Goal: Book appointment/travel/reservation

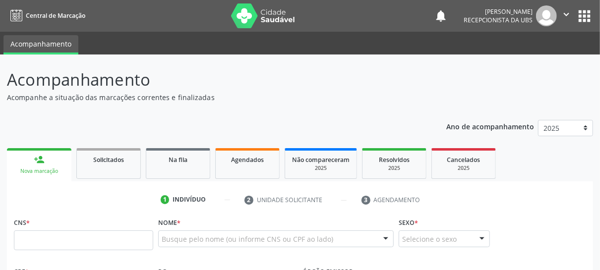
drag, startPoint x: 52, startPoint y: 169, endPoint x: 69, endPoint y: 181, distance: 20.6
click at [52, 169] on div "Nova marcação" at bounding box center [39, 171] width 51 height 7
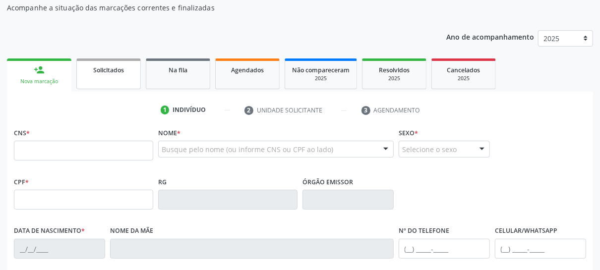
scroll to position [99, 0]
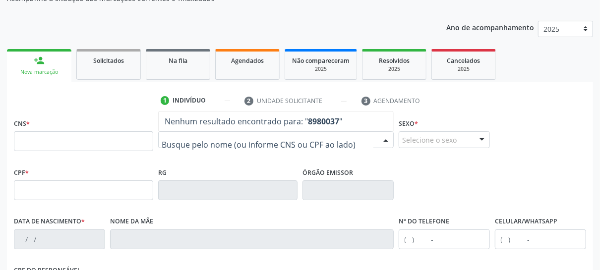
click at [44, 73] on div "Nova marcação" at bounding box center [39, 71] width 51 height 7
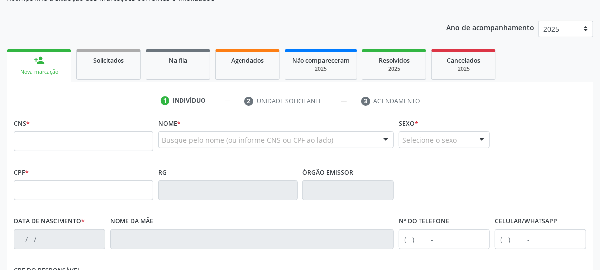
click at [44, 73] on div "Nova marcação" at bounding box center [39, 71] width 51 height 7
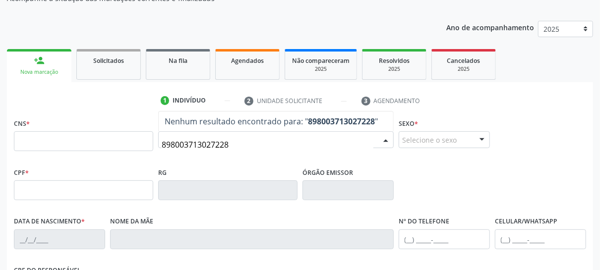
click at [235, 145] on input "898003713027228" at bounding box center [268, 145] width 212 height 20
type input "8"
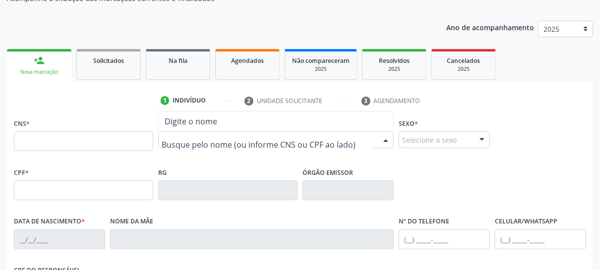
click at [191, 142] on input "text" at bounding box center [268, 145] width 212 height 20
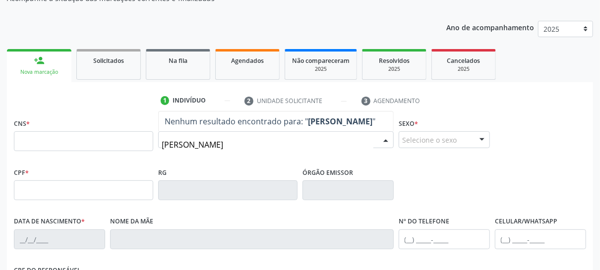
type input "[PERSON_NAME]"
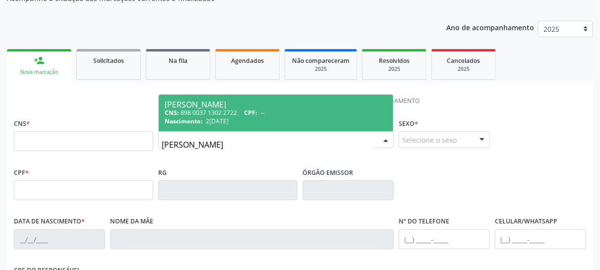
click at [213, 117] on span "2[DATE]" at bounding box center [217, 121] width 23 height 8
type input "898 0037 1302 2722"
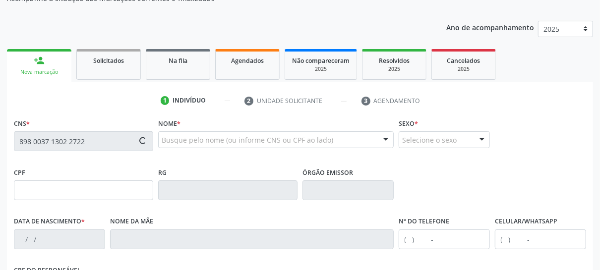
type input "2[DATE]"
type input "[PERSON_NAME]"
type input "[PHONE_NUMBER]"
type input "51"
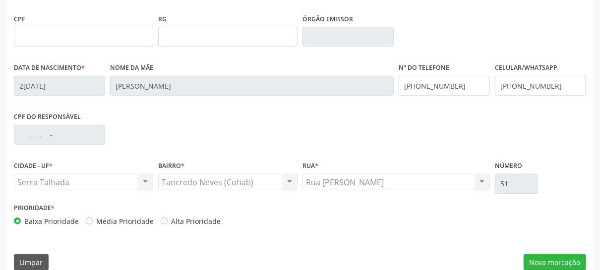
scroll to position [266, 0]
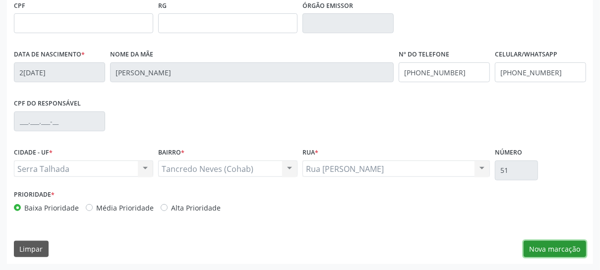
click at [537, 247] on button "Nova marcação" at bounding box center [554, 249] width 62 height 17
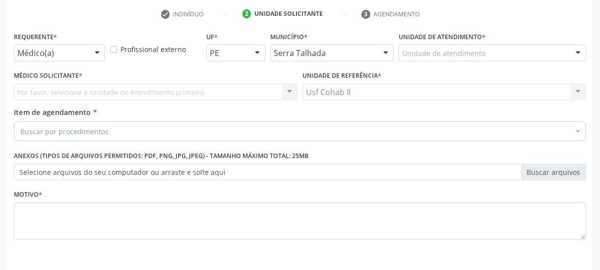
scroll to position [171, 0]
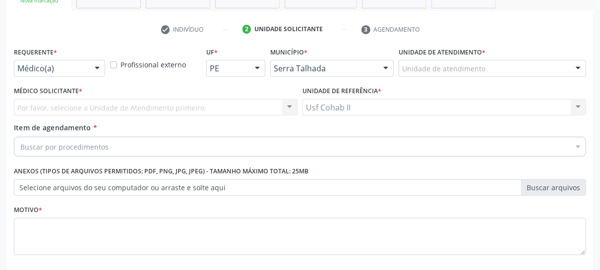
click at [99, 68] on div at bounding box center [97, 68] width 15 height 17
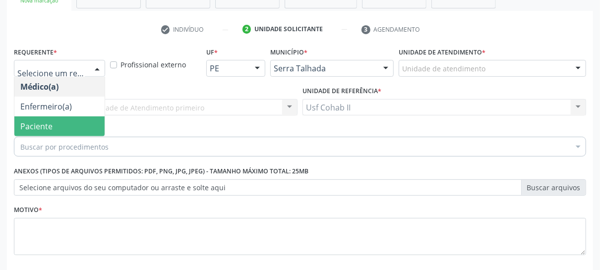
click at [64, 126] on span "Paciente" at bounding box center [59, 126] width 90 height 20
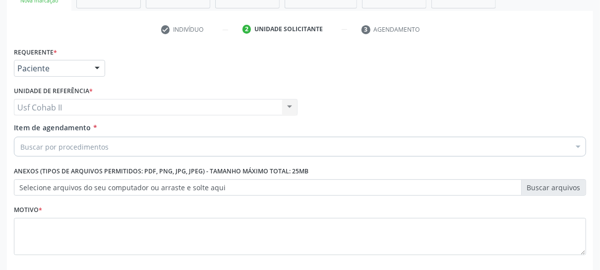
click at [130, 149] on div "Buscar por procedimentos" at bounding box center [300, 147] width 572 height 20
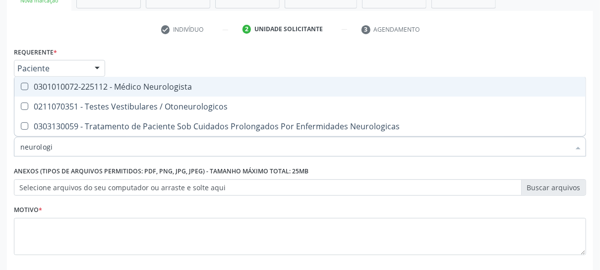
type input "neurologis"
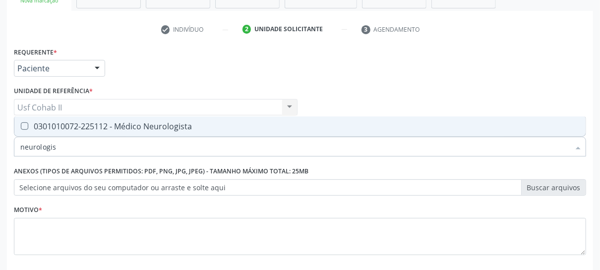
click at [113, 126] on div "0301010072-225112 - Médico Neurologista" at bounding box center [299, 126] width 559 height 8
checkbox Neurologista "true"
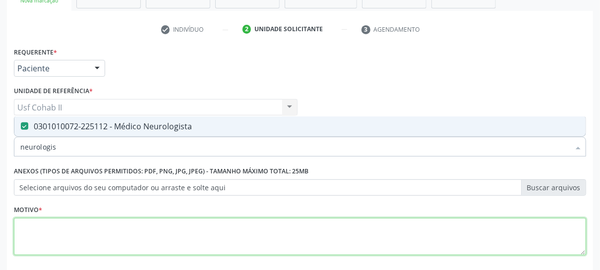
click at [69, 225] on textarea at bounding box center [300, 237] width 572 height 38
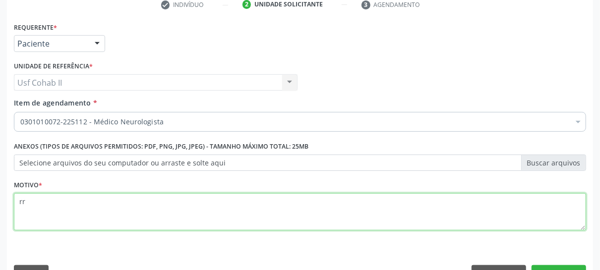
scroll to position [220, 0]
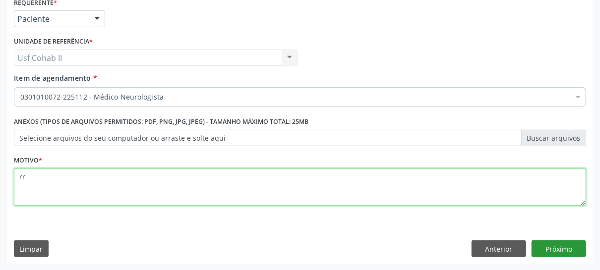
type textarea "rr"
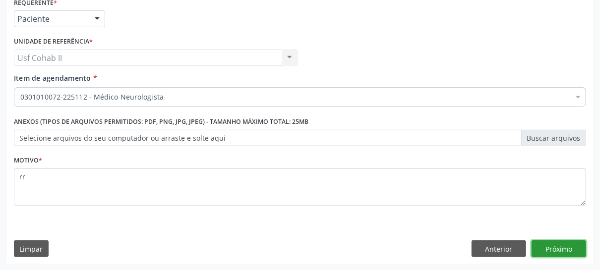
click at [549, 250] on button "Próximo" at bounding box center [558, 248] width 55 height 17
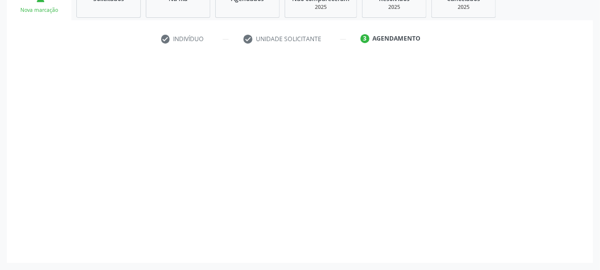
scroll to position [160, 0]
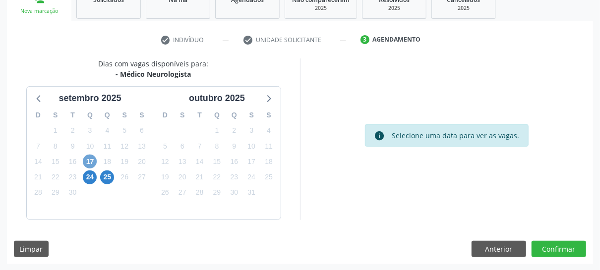
click at [89, 160] on span "17" at bounding box center [90, 162] width 14 height 14
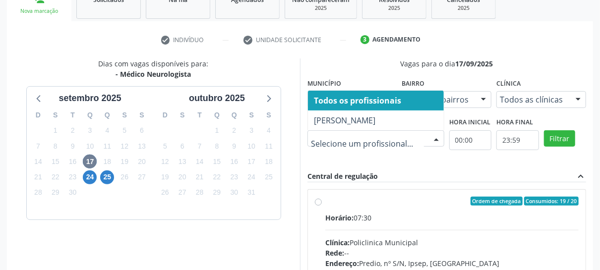
click at [436, 136] on div at bounding box center [436, 139] width 15 height 17
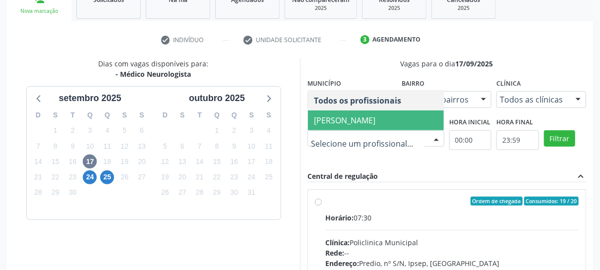
click at [372, 115] on span "[PERSON_NAME]" at bounding box center [344, 120] width 61 height 11
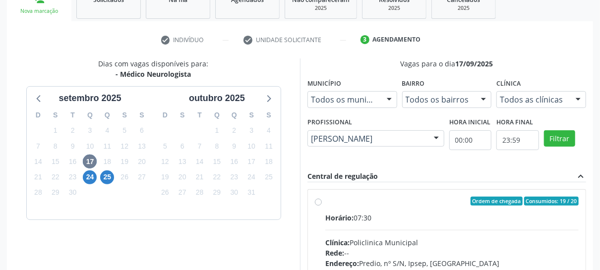
click at [506, 165] on div "Vagas para o dia 17/[DATE] Município Todos os municípios Todos os municípios [G…" at bounding box center [446, 210] width 279 height 304
click at [400, 254] on div "Rede: --" at bounding box center [451, 253] width 253 height 10
click at [322, 206] on input "Ordem de chegada Consumidos: 19 / 20 Horário: 07:30 Clínica: Policlinica Munici…" at bounding box center [318, 201] width 7 height 9
radio input "true"
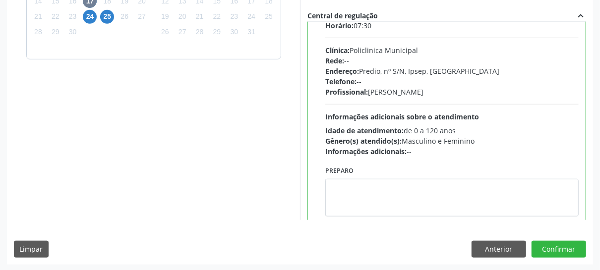
scroll to position [49, 0]
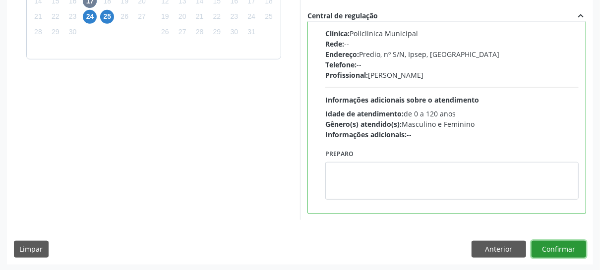
click at [556, 248] on button "Confirmar" at bounding box center [558, 249] width 55 height 17
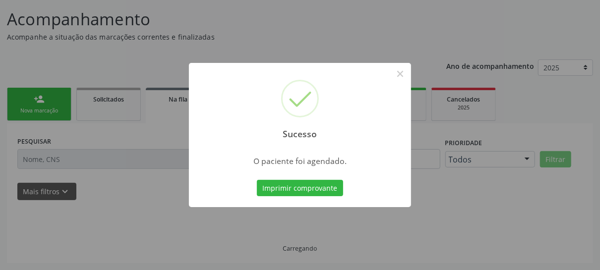
scroll to position [59, 0]
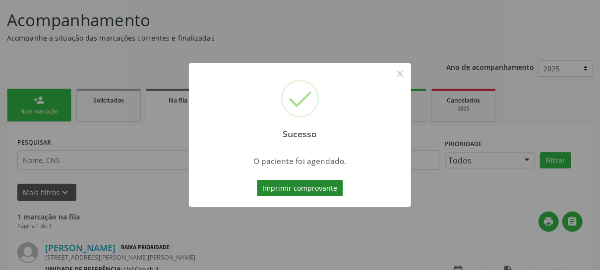
click at [314, 189] on button "Imprimir comprovante" at bounding box center [300, 188] width 86 height 17
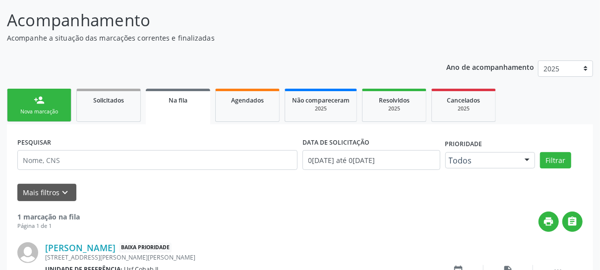
click at [39, 115] on div "Nova marcação" at bounding box center [39, 111] width 50 height 7
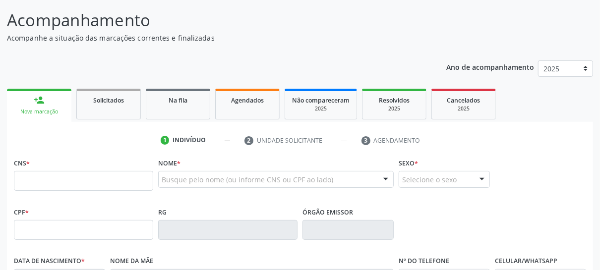
click at [58, 111] on div "Nova marcação" at bounding box center [39, 111] width 51 height 7
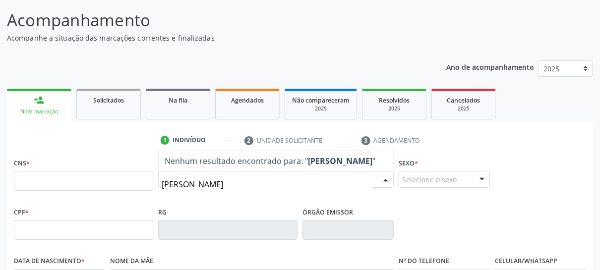
type input "[PERSON_NAME]"
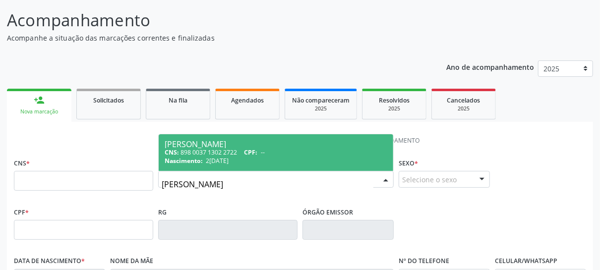
click at [226, 151] on div "CNS: 898 0037 1302 2722 CPF: --" at bounding box center [276, 152] width 223 height 8
type input "898 0037 1302 2722"
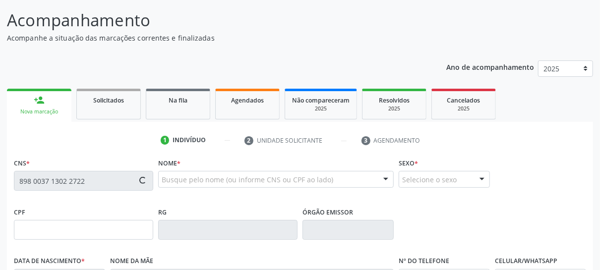
type input "2[DATE]"
type input "[PERSON_NAME]"
type input "[PHONE_NUMBER]"
type input "51"
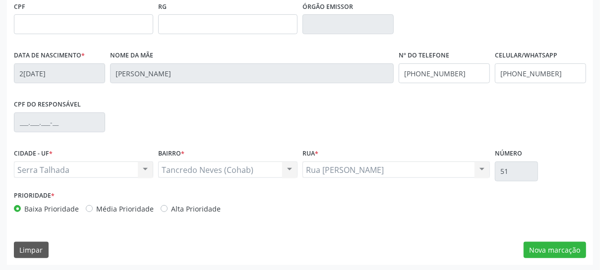
scroll to position [266, 0]
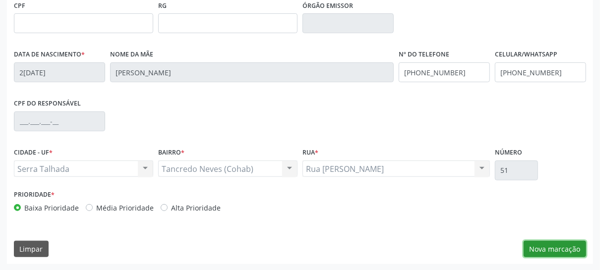
click at [562, 248] on button "Nova marcação" at bounding box center [554, 249] width 62 height 17
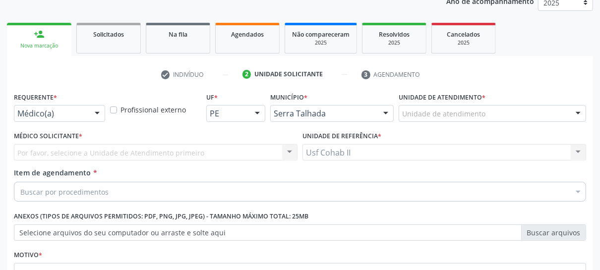
scroll to position [121, 0]
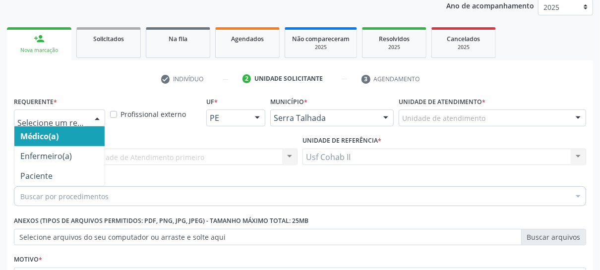
click at [97, 117] on div at bounding box center [97, 118] width 15 height 17
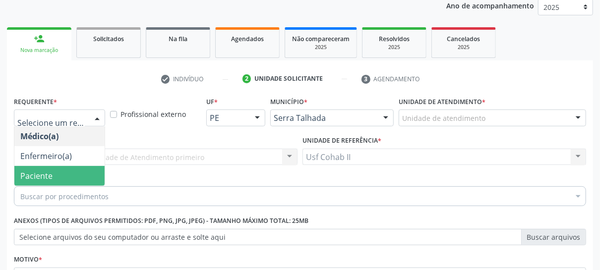
click at [61, 171] on span "Paciente" at bounding box center [59, 176] width 90 height 20
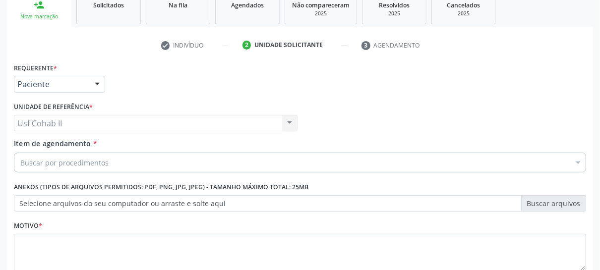
scroll to position [220, 0]
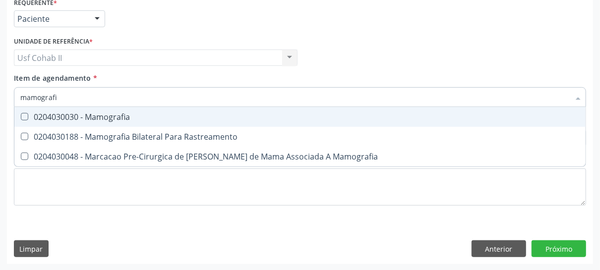
type input "mamografia"
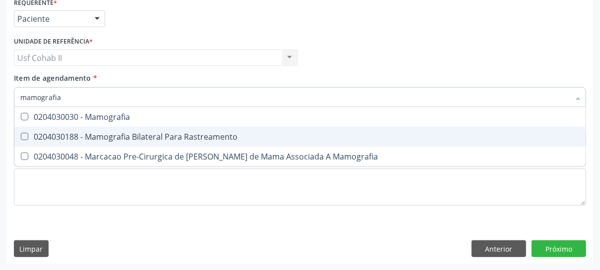
click at [161, 135] on div "0204030188 - Mamografia Bilateral Para Rastreamento" at bounding box center [299, 137] width 559 height 8
checkbox Rastreamento "true"
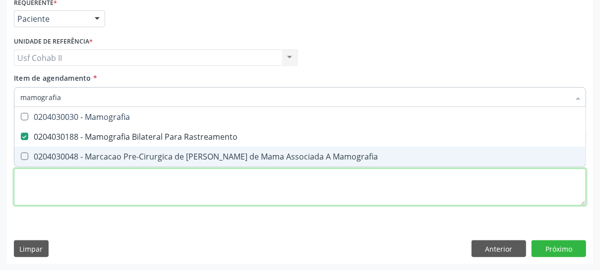
click at [103, 191] on div "Requerente * Paciente Médico(a) Enfermeiro(a) Paciente Nenhum resultado encontr…" at bounding box center [300, 107] width 572 height 225
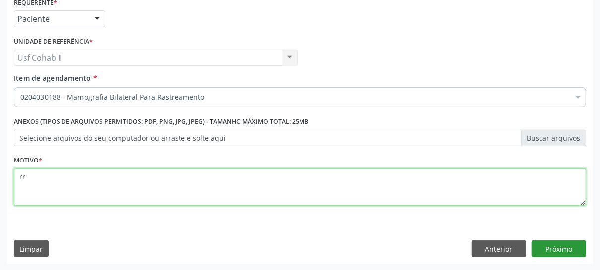
type textarea "rr"
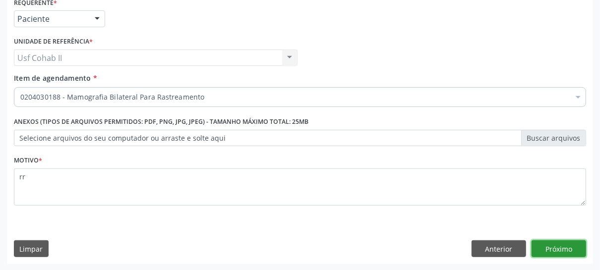
click at [557, 249] on button "Próximo" at bounding box center [558, 248] width 55 height 17
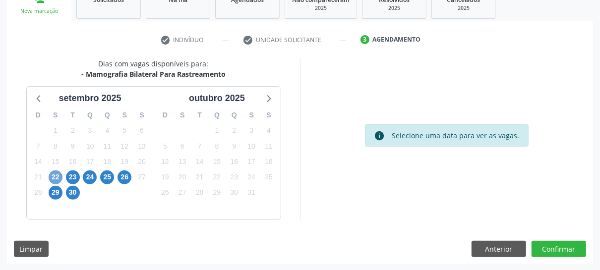
click at [56, 177] on span "22" at bounding box center [56, 178] width 14 height 14
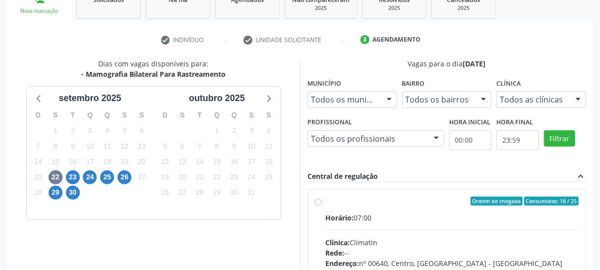
click at [436, 134] on div at bounding box center [436, 139] width 15 height 17
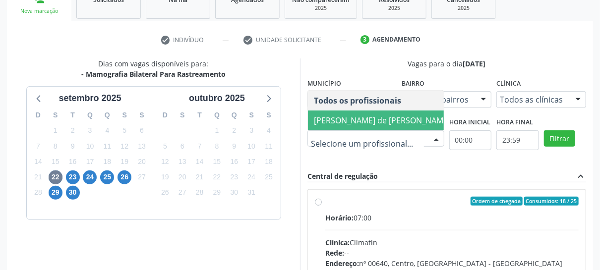
click at [380, 115] on span "[PERSON_NAME] de [PERSON_NAME]" at bounding box center [382, 120] width 136 height 11
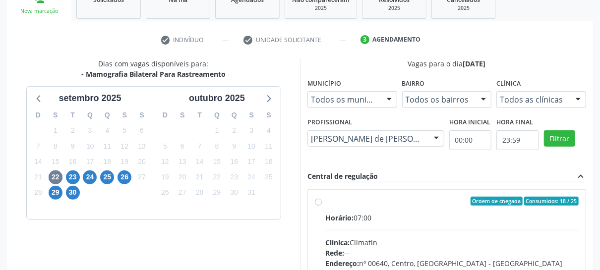
click at [496, 230] on hr at bounding box center [451, 230] width 253 height 0
click at [322, 206] on input "Ordem de chegada Consumidos: 18 / 25 Horário: 07:00 Clínica: Climatin Rede: -- …" at bounding box center [318, 201] width 7 height 9
radio input "true"
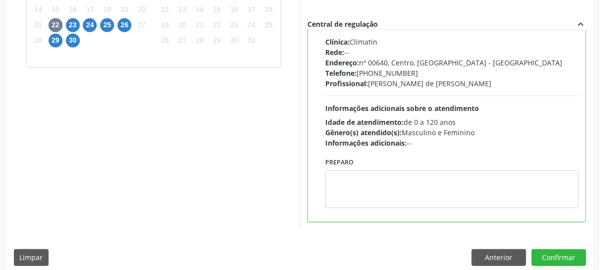
scroll to position [321, 0]
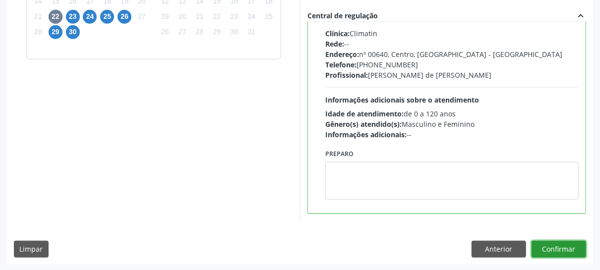
click at [561, 252] on button "Confirmar" at bounding box center [558, 249] width 55 height 17
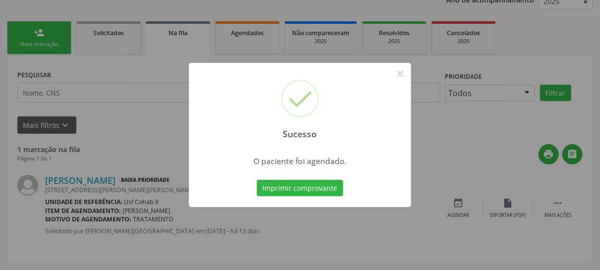
scroll to position [59, 0]
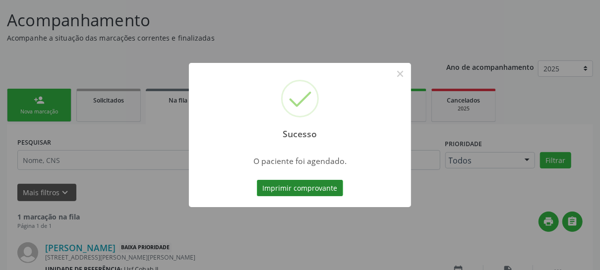
click at [316, 188] on button "Imprimir comprovante" at bounding box center [300, 188] width 86 height 17
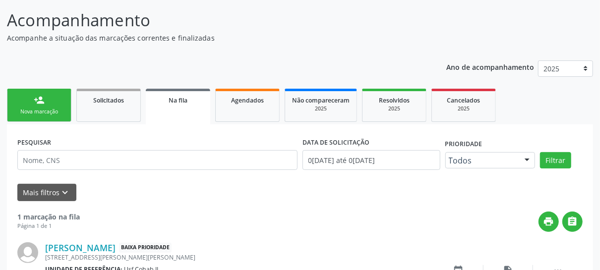
click at [44, 103] on div "person_add" at bounding box center [39, 100] width 11 height 11
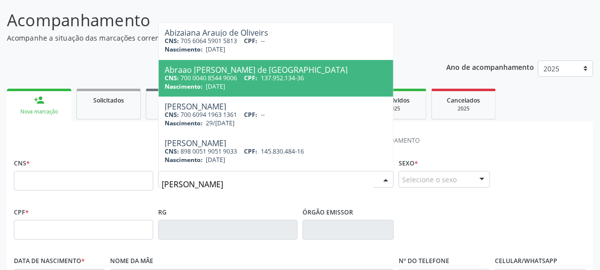
type input "[PERSON_NAME]"
click at [445, 29] on header "Acompanhamento Acompanhe a situação das marcações correntes e finalizadas Relat…" at bounding box center [300, 25] width 586 height 35
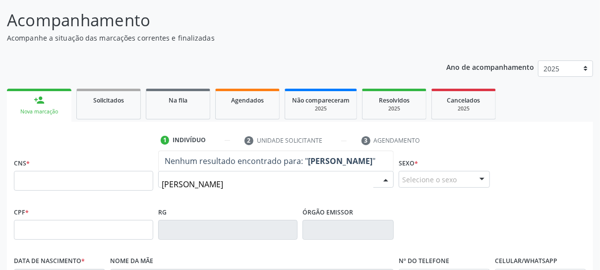
click at [223, 190] on input "[PERSON_NAME]" at bounding box center [268, 184] width 212 height 20
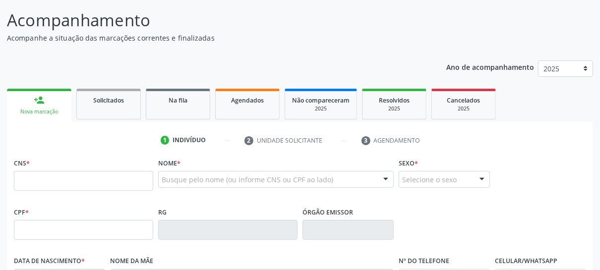
click at [534, 156] on div "CNS * Nome * Busque pelo nome (ou informe CNS ou CPF ao lado) Nenhum resultado …" at bounding box center [299, 180] width 577 height 49
click at [164, 138] on div "1" at bounding box center [165, 140] width 9 height 9
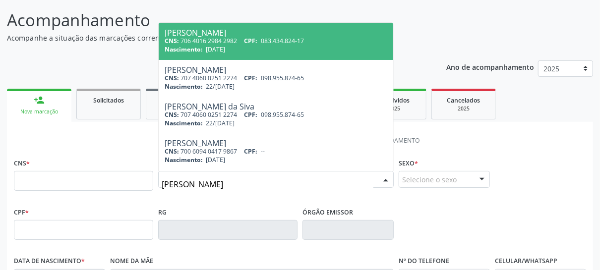
type input "[PERSON_NAME]"
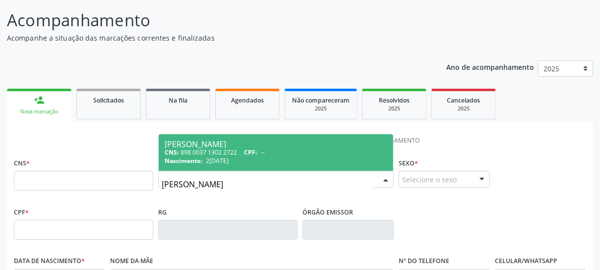
click at [226, 159] on span "2[DATE]" at bounding box center [217, 161] width 23 height 8
type input "898 0037 1302 2722"
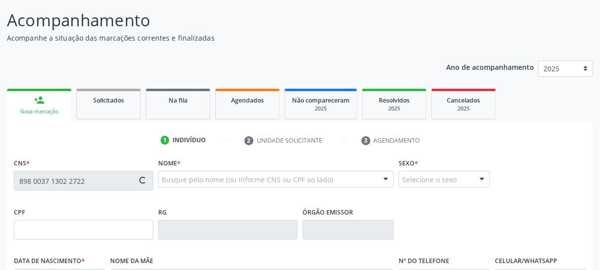
type input "2[DATE]"
type input "[PERSON_NAME]"
type input "[PHONE_NUMBER]"
type input "51"
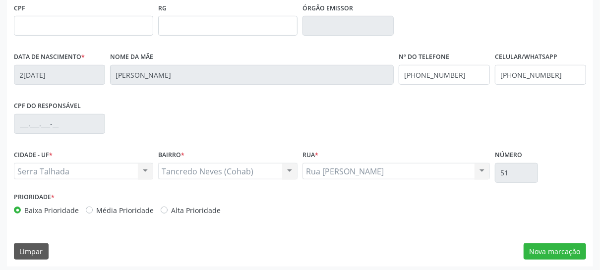
scroll to position [266, 0]
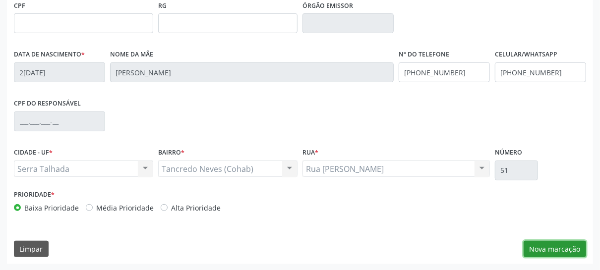
click at [548, 250] on button "Nova marcação" at bounding box center [554, 249] width 62 height 17
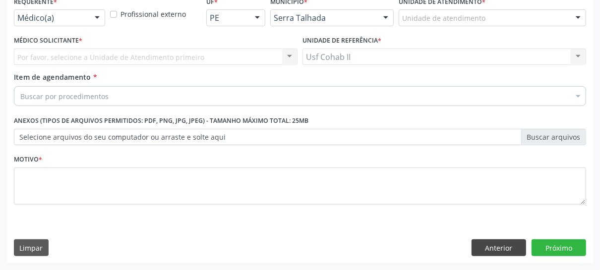
scroll to position [220, 0]
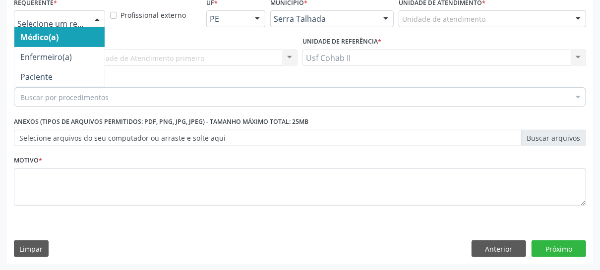
click at [95, 17] on div at bounding box center [97, 19] width 15 height 17
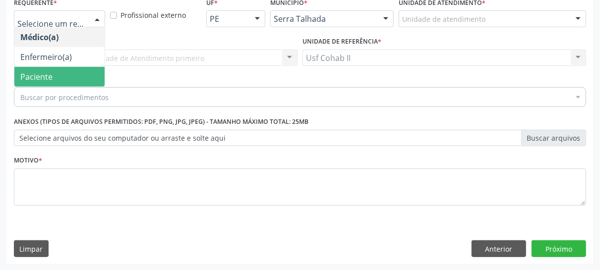
drag, startPoint x: 69, startPoint y: 73, endPoint x: 108, endPoint y: 106, distance: 50.3
click at [69, 73] on span "Paciente" at bounding box center [59, 77] width 90 height 20
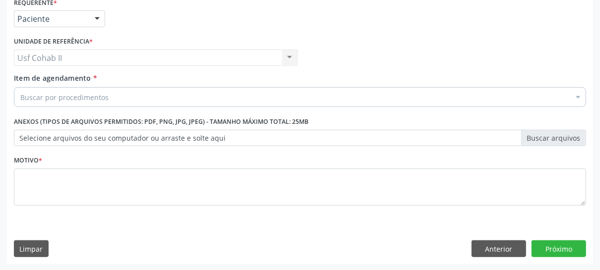
click at [122, 95] on div "Buscar por procedimentos" at bounding box center [300, 97] width 572 height 20
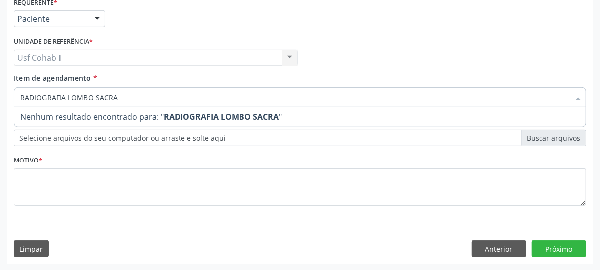
click at [121, 97] on input "RADIOGRAFIA LOMBO SACRA" at bounding box center [294, 97] width 549 height 20
type input "RADIOGRAFIA"
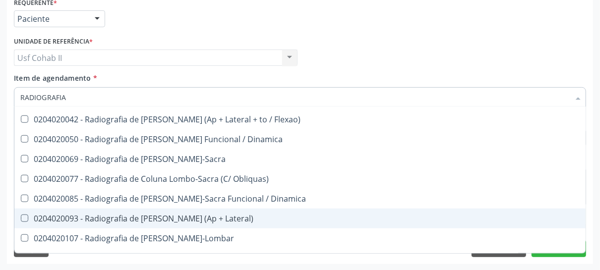
scroll to position [496, 0]
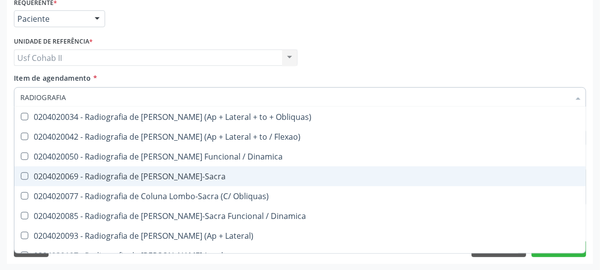
click at [158, 177] on div "0204020069 - Radiografia de [PERSON_NAME]-Sacra" at bounding box center [299, 177] width 559 height 8
checkbox Lombo-Sacra "true"
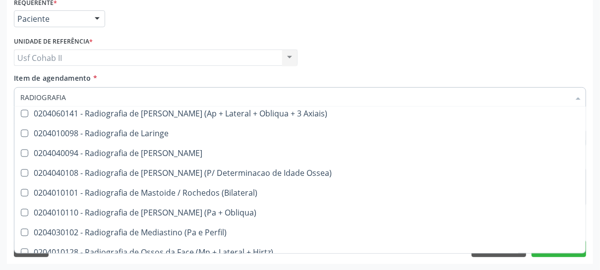
scroll to position [991, 0]
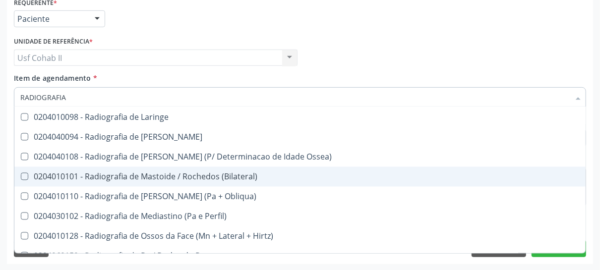
click at [414, 185] on span "0204010101 - Radiografia de Mastoide / Rochedos (Bilateral)" at bounding box center [299, 177] width 571 height 20
click at [48, 175] on div "0204010101 - Radiografia de Mastoide / Rochedos (Bilateral)" at bounding box center [299, 177] width 559 height 8
checkbox \(Bilateral\) "false"
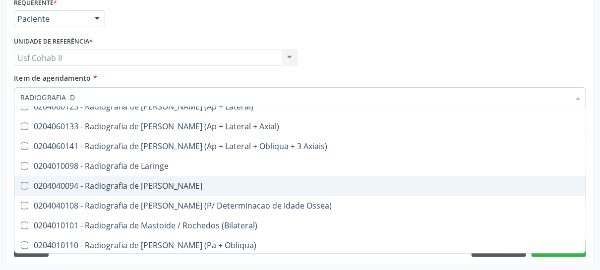
scroll to position [0, 0]
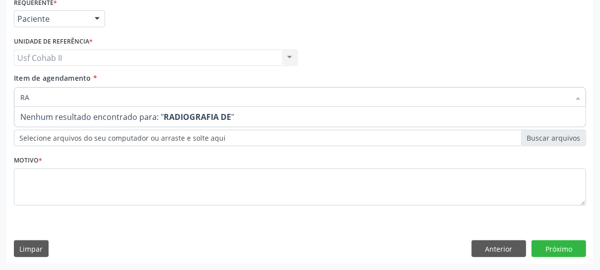
type input "R"
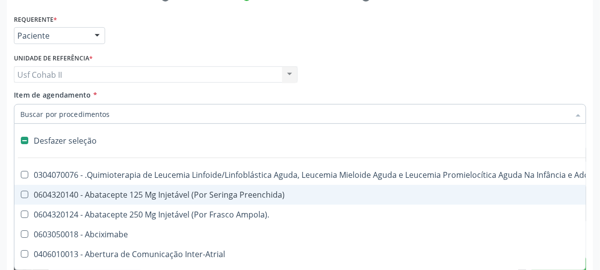
scroll to position [220, 0]
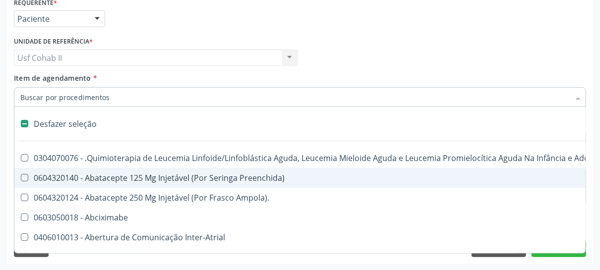
click at [52, 125] on div "Desfazer seleção" at bounding box center [406, 124] width 784 height 20
click at [132, 97] on input "Item de agendamento *" at bounding box center [294, 97] width 549 height 20
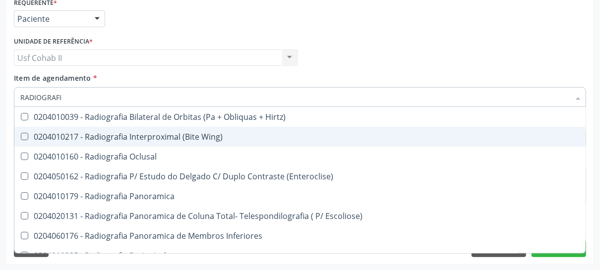
type input "RADIOGRAFIA"
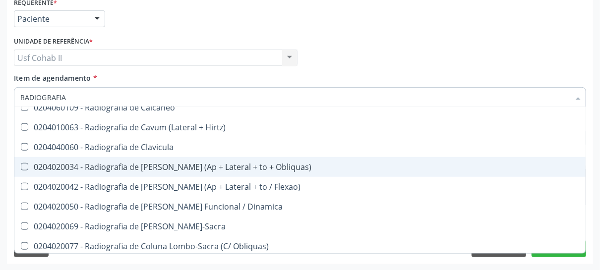
scroll to position [496, 0]
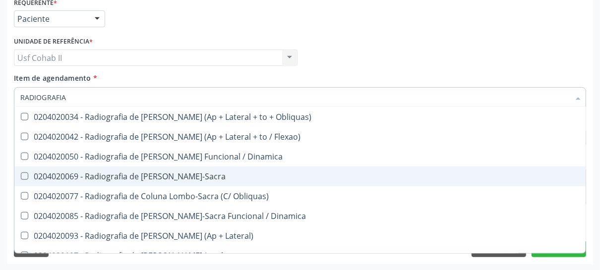
click at [158, 176] on div "0204020069 - Radiografia de [PERSON_NAME]-Sacra" at bounding box center [299, 177] width 559 height 8
checkbox Lombo-Sacra "true"
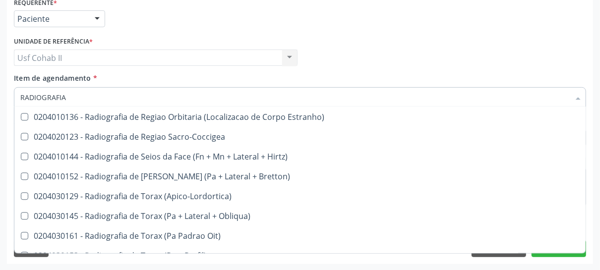
scroll to position [1280, 0]
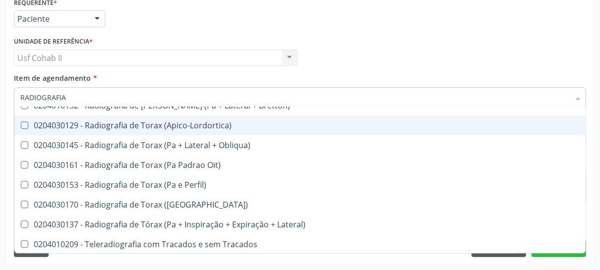
click at [560, 49] on div "Médico Solicitante Por favor, selecione a Unidade de Atendimento primeiro Nenhu…" at bounding box center [299, 53] width 577 height 39
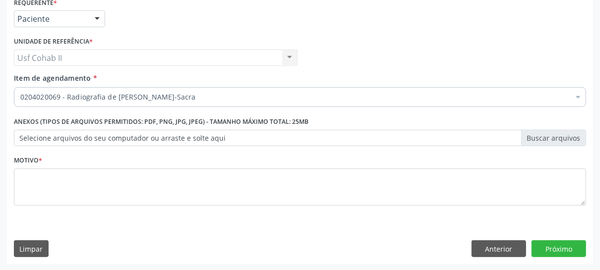
scroll to position [0, 0]
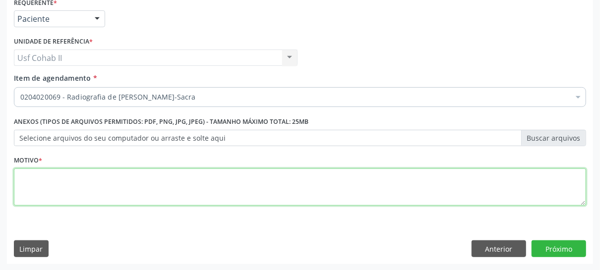
click at [48, 190] on textarea at bounding box center [300, 188] width 572 height 38
type textarea "RR"
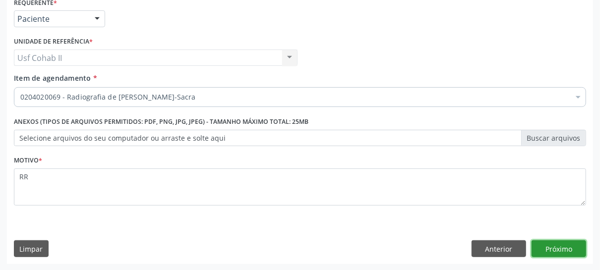
click at [559, 250] on button "Próximo" at bounding box center [558, 248] width 55 height 17
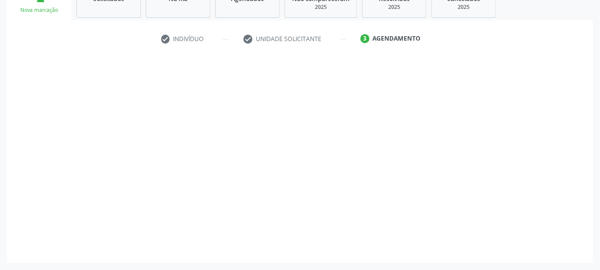
scroll to position [160, 0]
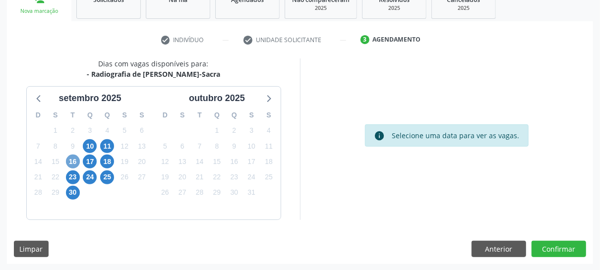
click at [71, 162] on span "16" at bounding box center [73, 162] width 14 height 14
click at [90, 163] on span "17" at bounding box center [90, 162] width 14 height 14
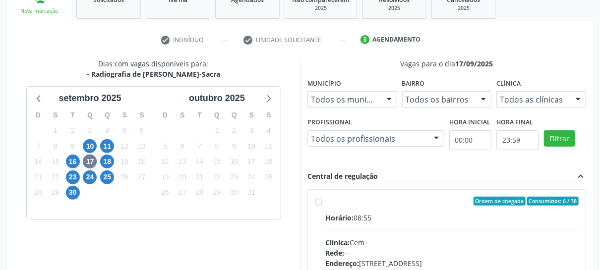
click at [438, 138] on div at bounding box center [436, 139] width 15 height 17
click at [88, 177] on span "24" at bounding box center [90, 178] width 14 height 14
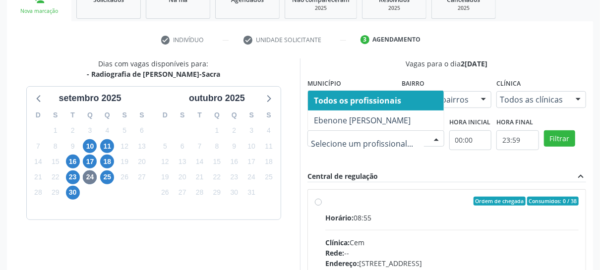
click at [435, 137] on div at bounding box center [436, 139] width 15 height 17
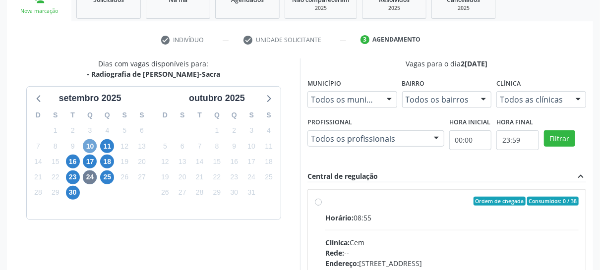
click at [87, 145] on span "10" at bounding box center [90, 146] width 14 height 14
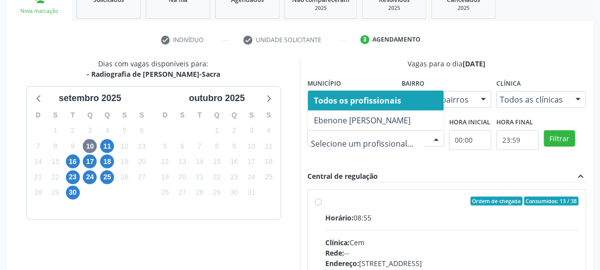
click at [437, 135] on div at bounding box center [436, 139] width 15 height 17
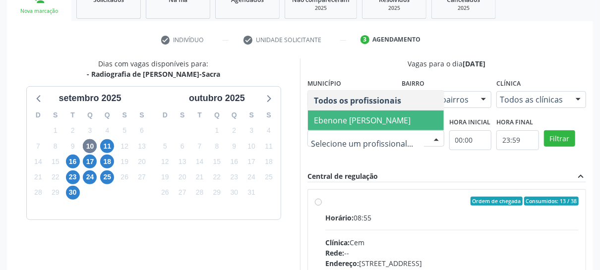
click at [344, 122] on span "Ebenone [PERSON_NAME]" at bounding box center [362, 120] width 97 height 11
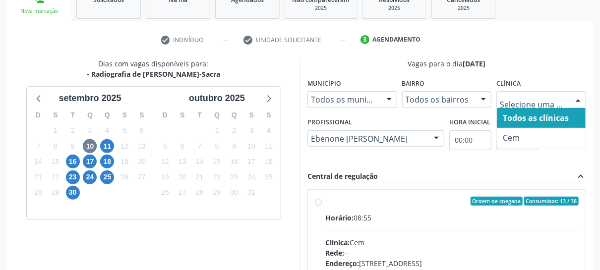
click at [576, 99] on div at bounding box center [578, 100] width 15 height 17
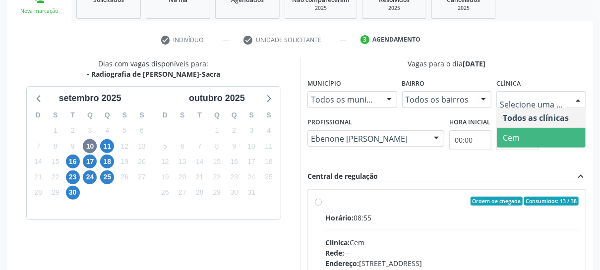
click at [515, 138] on span "Cem" at bounding box center [511, 137] width 17 height 11
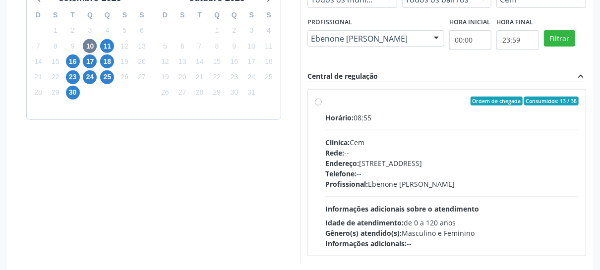
scroll to position [303, 0]
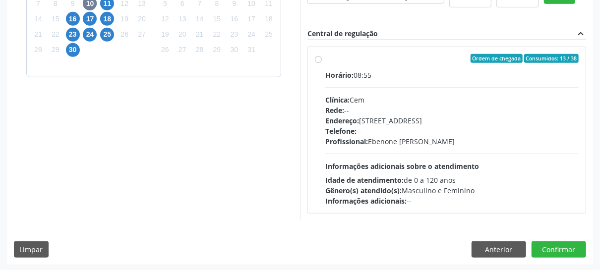
click at [423, 136] on div "Profissional: [PERSON_NAME]" at bounding box center [451, 141] width 253 height 10
click at [322, 63] on input "Ordem de chegada Consumidos: 13 / 38 Horário: 08:55 Clínica: Cem Rede: -- Ender…" at bounding box center [318, 58] width 7 height 9
radio input "true"
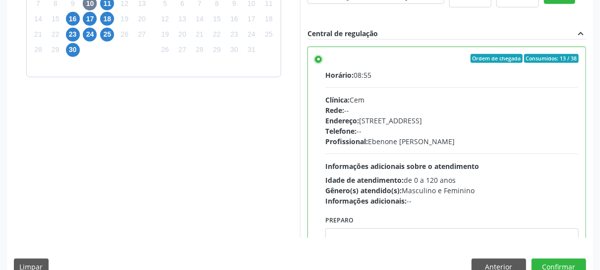
scroll to position [49, 0]
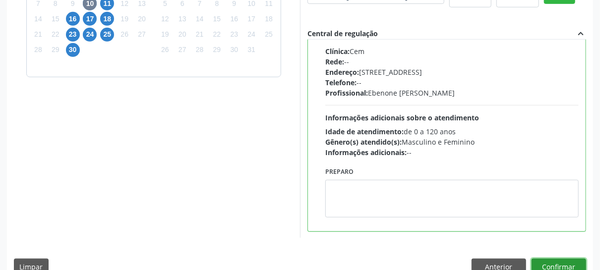
click at [554, 264] on button "Confirmar" at bounding box center [558, 267] width 55 height 17
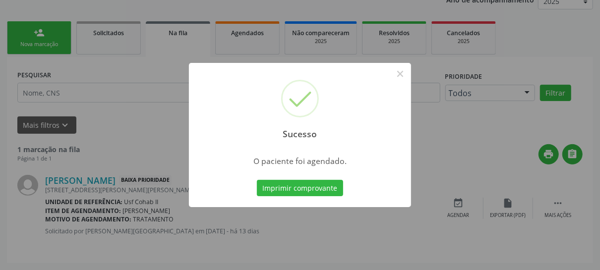
scroll to position [59, 0]
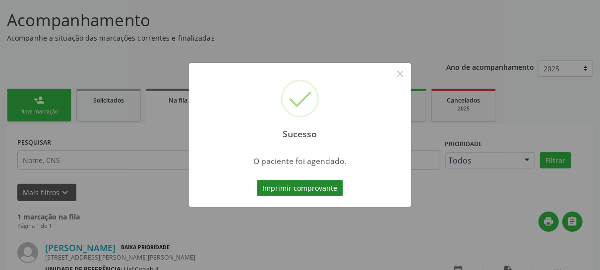
click at [311, 188] on button "Imprimir comprovante" at bounding box center [300, 188] width 86 height 17
